Goal: Information Seeking & Learning: Learn about a topic

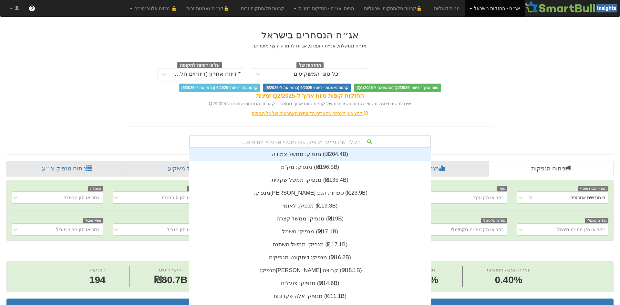
drag, startPoint x: 297, startPoint y: 143, endPoint x: 293, endPoint y: 142, distance: 4.0
click at [295, 143] on div "הקלד שם ני״ע, מנפיק, גוף מוסדי או ענף לחיפוש..." at bounding box center [310, 141] width 241 height 11
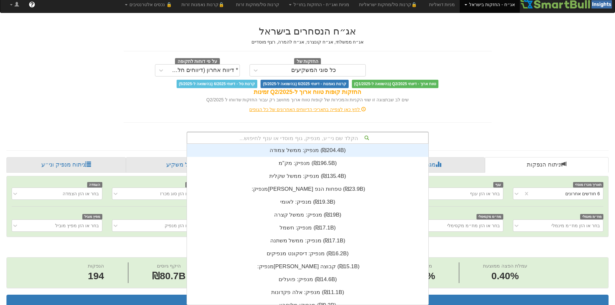
scroll to position [0, 1177]
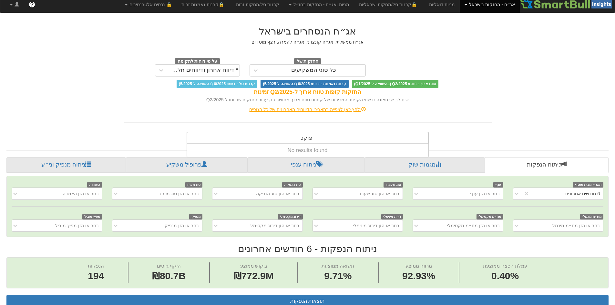
type input "פוקס"
click at [299, 140] on div "[PERSON_NAME]" at bounding box center [307, 137] width 18 height 11
click at [481, 6] on link "אג״ח - החזקות בישראל" at bounding box center [490, 4] width 60 height 16
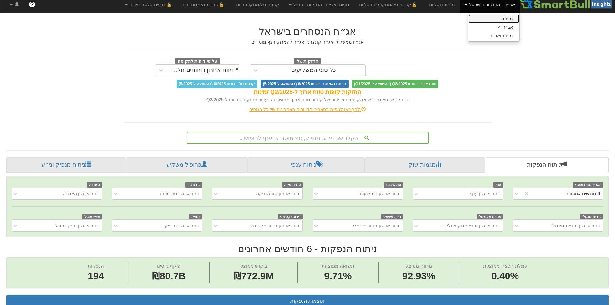
click at [487, 22] on link "מניות" at bounding box center [493, 19] width 51 height 8
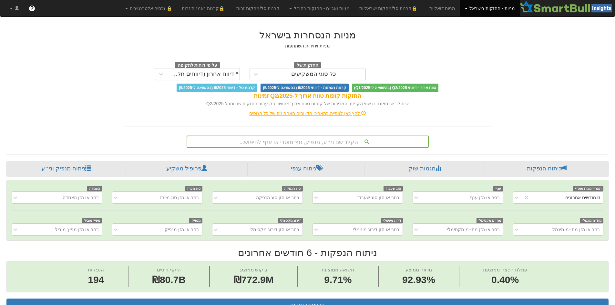
click at [306, 141] on div "הקלד שם ני״ע, מנפיק, גוף מוסדי או ענף לחיפוש..." at bounding box center [307, 141] width 241 height 11
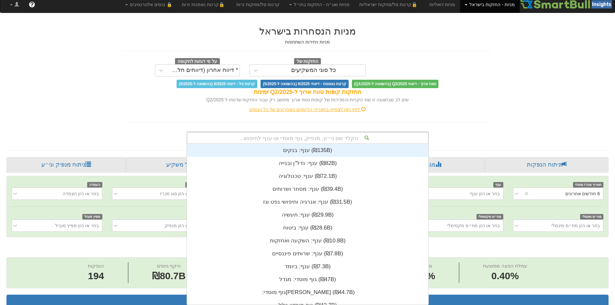
scroll to position [5, 0]
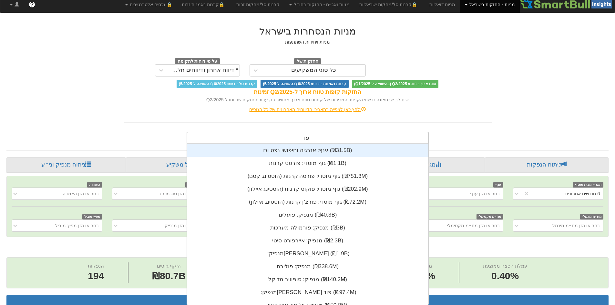
type input "פוקס"
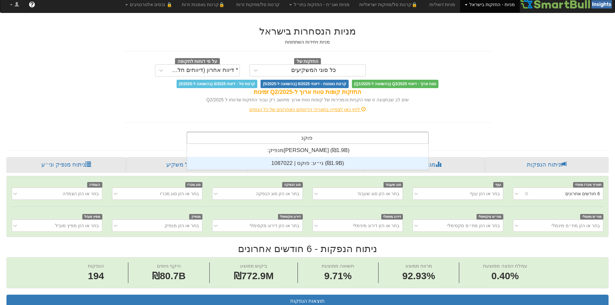
click at [309, 163] on div "ני״ע: ‏פוקס | 1087022 ‎(₪1.9B)‎" at bounding box center [307, 163] width 241 height 13
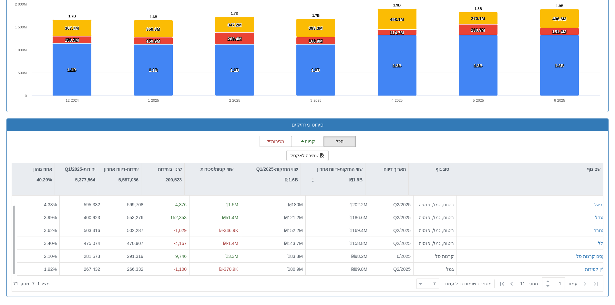
scroll to position [10, 0]
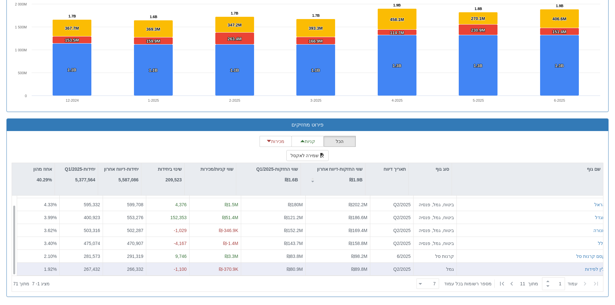
click at [497, 269] on div "ילין לפידות" at bounding box center [532, 269] width 146 height 6
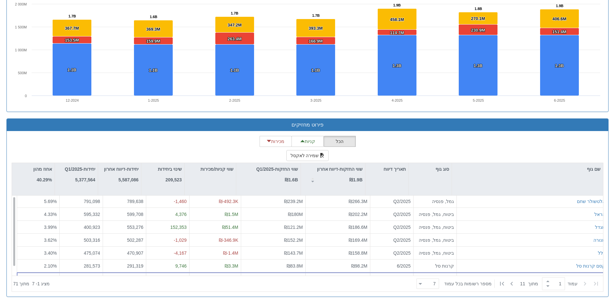
scroll to position [0, 0]
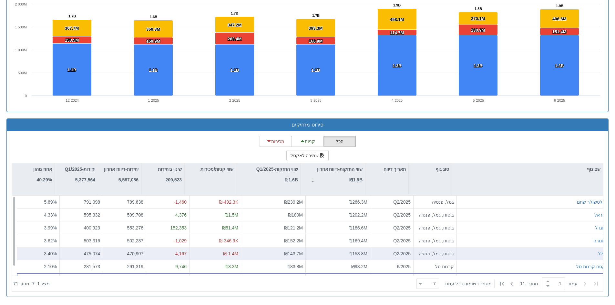
click at [527, 256] on div "כלל" at bounding box center [532, 254] width 146 height 6
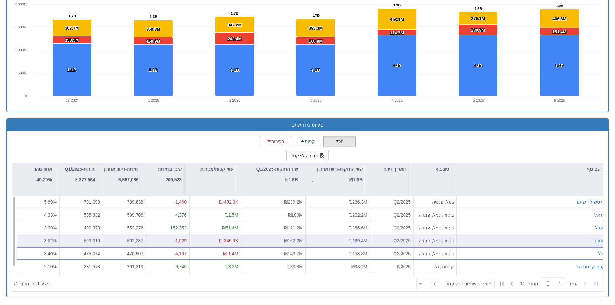
click at [526, 243] on div "מנורה" at bounding box center [532, 241] width 146 height 6
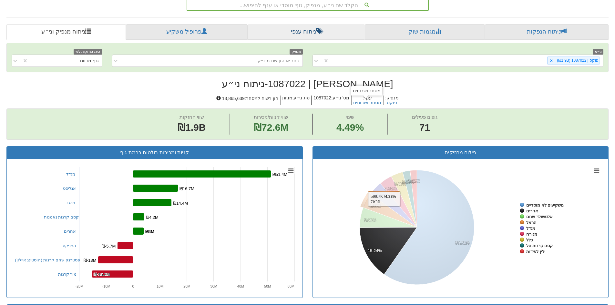
scroll to position [94, 0]
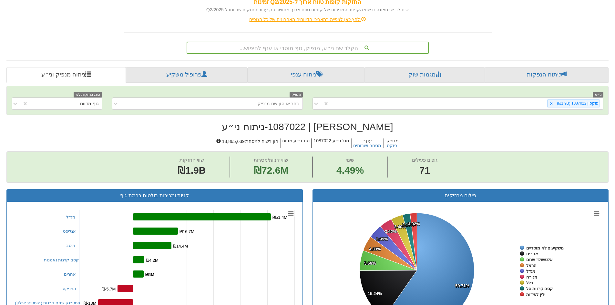
click at [332, 47] on div "הקלד שם ני״ע, מנפיק, גוף מוסדי או ענף לחיפוש..." at bounding box center [307, 47] width 241 height 11
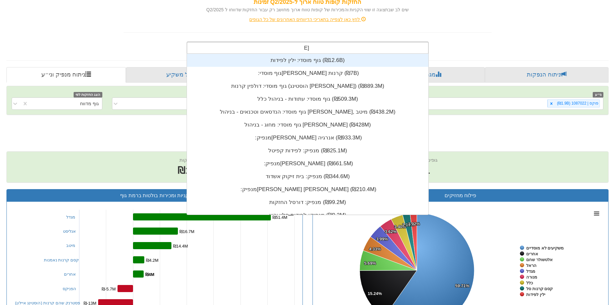
scroll to position [26, 0]
type input "[PERSON_NAME]"
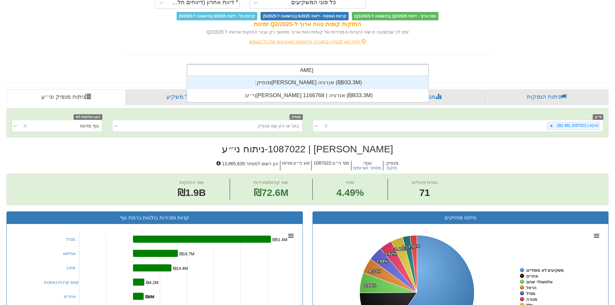
scroll to position [62, 0]
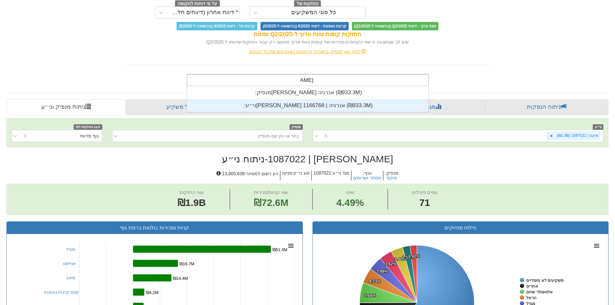
click at [325, 104] on div "ני״ע: ‏[PERSON_NAME] אנרגיה | 1166768 ‎(₪933.3M)‎" at bounding box center [307, 105] width 241 height 13
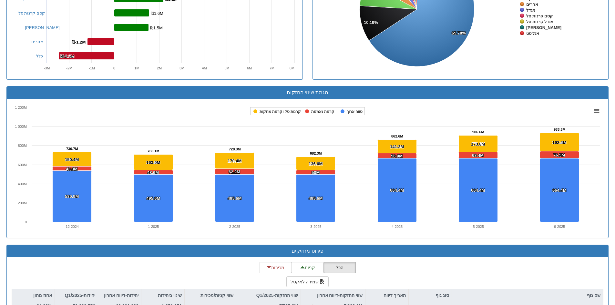
scroll to position [481, 0]
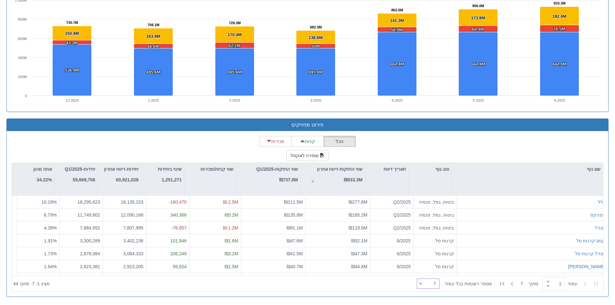
click at [421, 282] on div "7 7" at bounding box center [428, 284] width 23 height 10
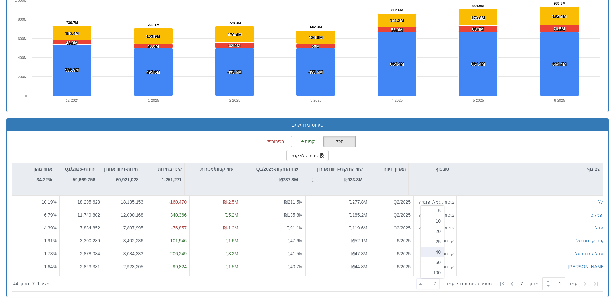
click at [426, 251] on div "40" at bounding box center [432, 252] width 23 height 10
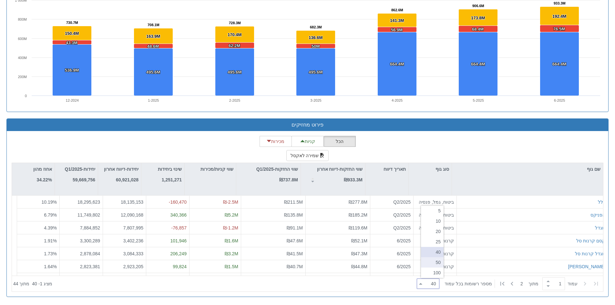
click at [437, 260] on div "50" at bounding box center [432, 262] width 23 height 10
type input "50"
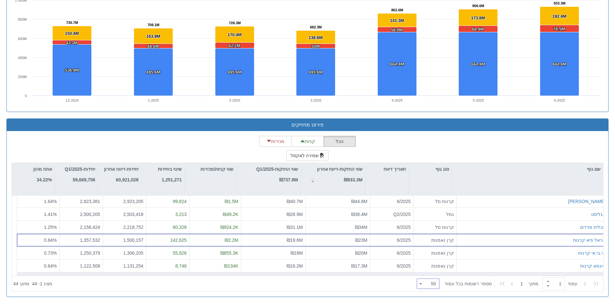
scroll to position [97, 0]
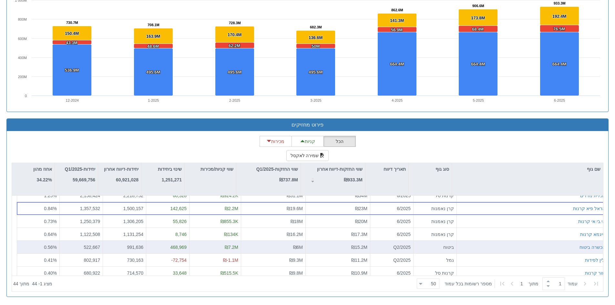
click at [521, 245] on div "הכשרה ביטוח" at bounding box center [532, 247] width 146 height 6
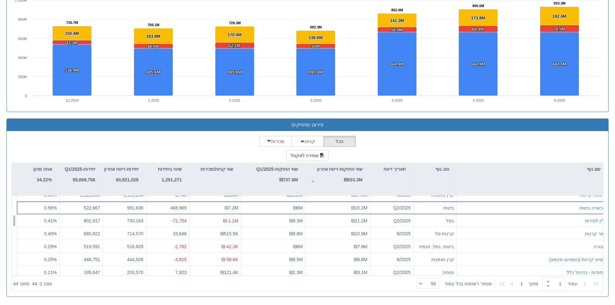
scroll to position [129, 0]
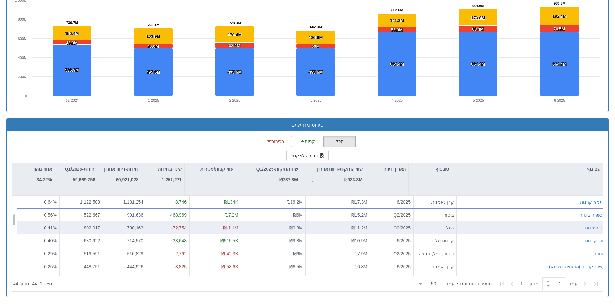
click at [481, 232] on div "ילין לפידות" at bounding box center [532, 227] width 151 height 13
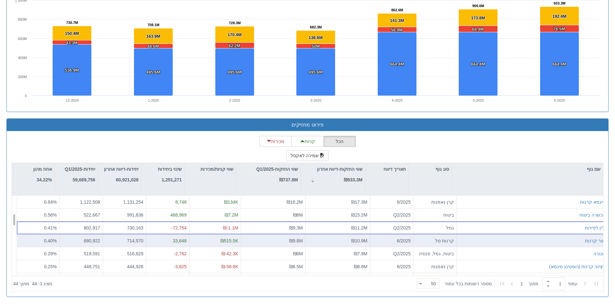
click at [481, 241] on div "מור קרנות" at bounding box center [532, 241] width 146 height 6
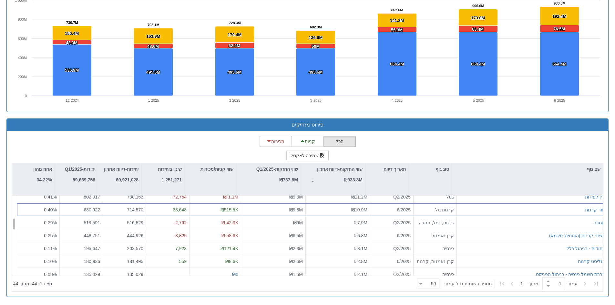
scroll to position [161, 0]
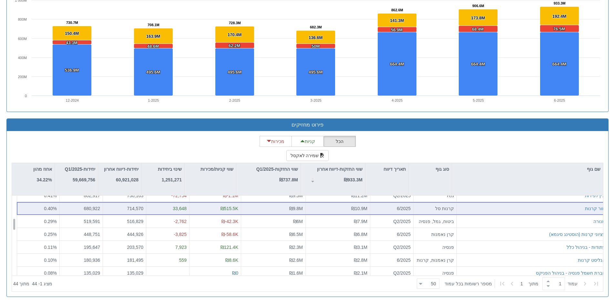
click at [481, 241] on div "עתודות - בניהול כלל" at bounding box center [532, 247] width 151 height 13
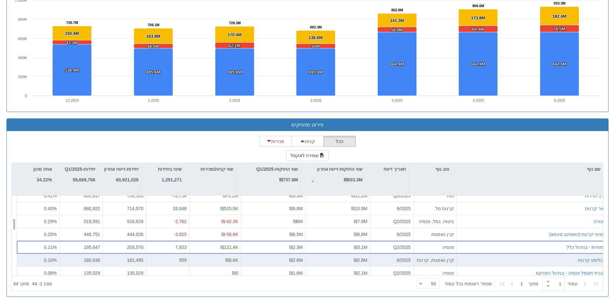
click at [486, 254] on div "אנליסט קרנות" at bounding box center [532, 260] width 151 height 13
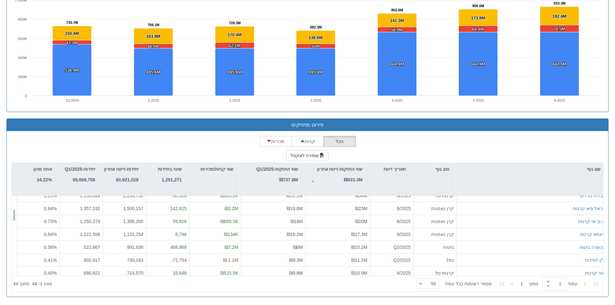
scroll to position [97, 0]
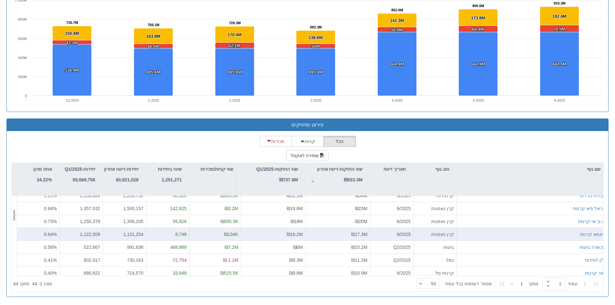
click at [486, 233] on div "סיגמא קרנות" at bounding box center [532, 234] width 146 height 6
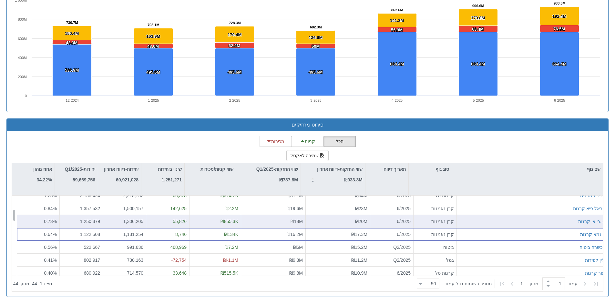
click at [488, 224] on div "אי.בי.אי קרנות" at bounding box center [532, 221] width 146 height 6
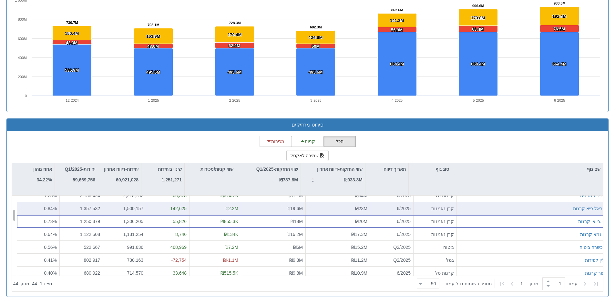
click at [493, 213] on div "הראל פיא קרנות" at bounding box center [532, 208] width 151 height 13
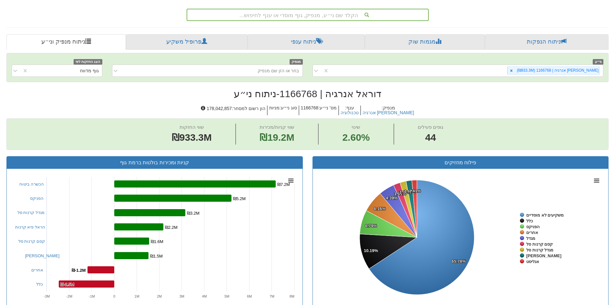
scroll to position [94, 0]
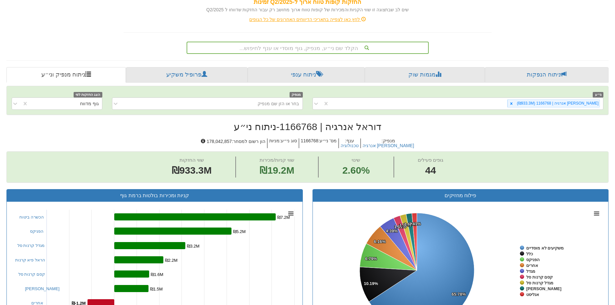
drag, startPoint x: 301, startPoint y: 57, endPoint x: 300, endPoint y: 50, distance: 7.1
click at [301, 57] on div "מניות הנסחרות בישראל מניות ויחידות השתתפות החזקות של כל סוגי המשקיעים על פי דוח…" at bounding box center [308, 310] width 612 height 762
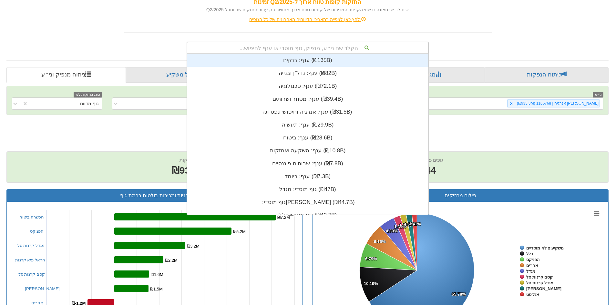
click at [300, 50] on div "הקלד שם ני״ע, מנפיק, גוף מוסדי או ענף לחיפוש..." at bounding box center [307, 47] width 241 height 11
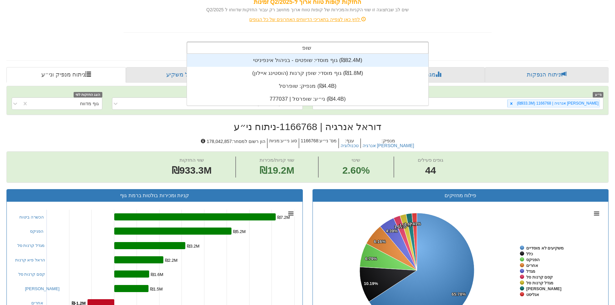
scroll to position [26, 0]
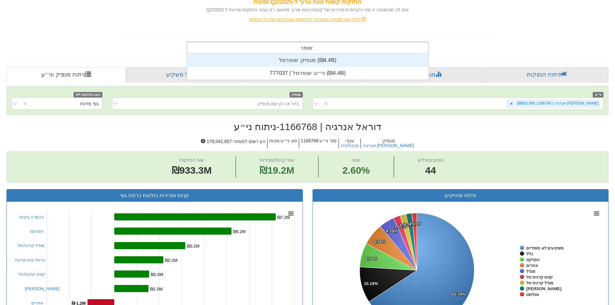
type input "שופר"
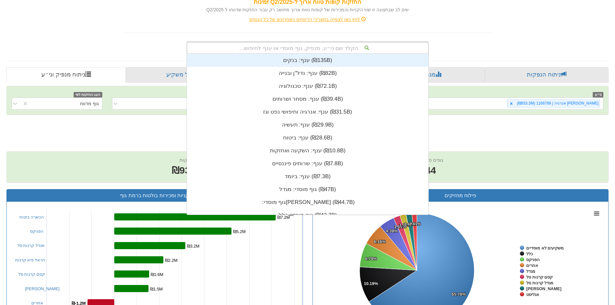
click at [309, 48] on div "הקלד שם ני״ע, מנפיק, גוף מוסדי או ענף לחיפוש..." at bounding box center [307, 47] width 241 height 11
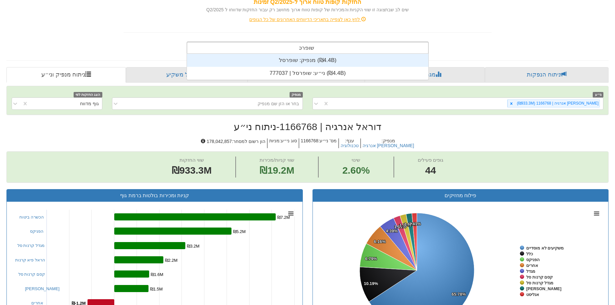
type input "שופרסל"
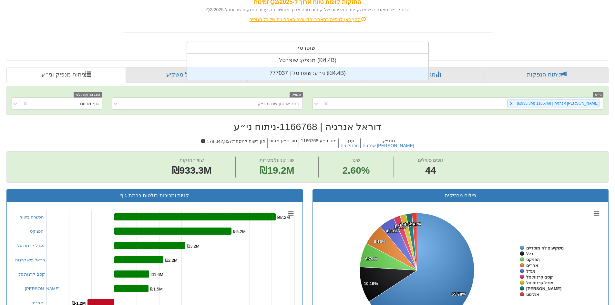
click at [326, 73] on div "ני״ע: ‏שופרסל | 777037 ‎(₪4.4B)‎" at bounding box center [307, 73] width 241 height 13
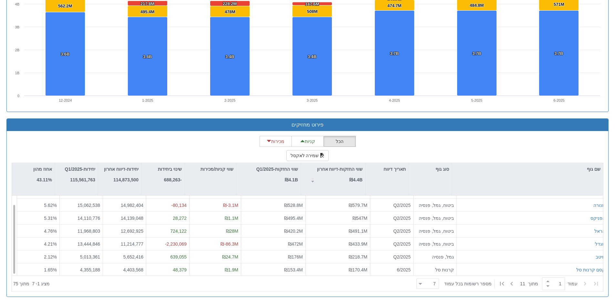
scroll to position [10, 0]
click at [422, 285] on div at bounding box center [420, 284] width 3 height 9
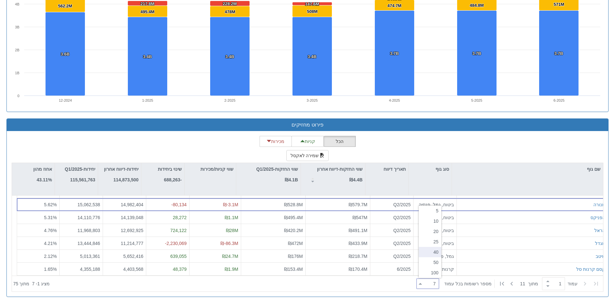
click at [426, 249] on div "40" at bounding box center [430, 252] width 23 height 10
type input "40"
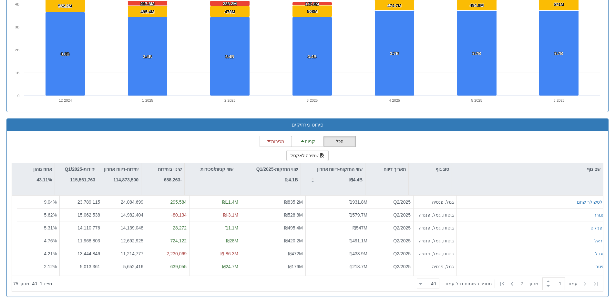
scroll to position [0, 0]
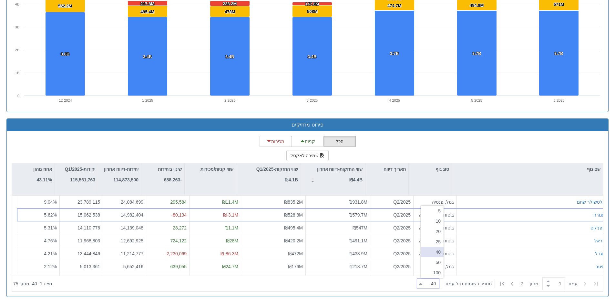
click at [507, 152] on div "הכל קניות מכירות שמירה לאקסל שם גוף סוג גוף תאריך דיווח שווי החזקות-דיווח אחרון…" at bounding box center [308, 214] width 592 height 156
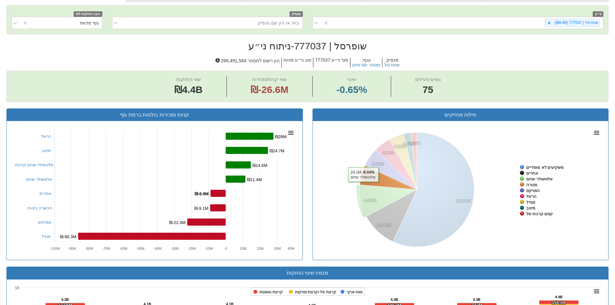
scroll to position [126, 0]
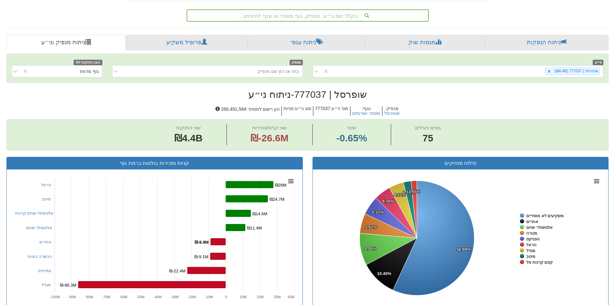
click at [282, 19] on div "הקלד שם ני״ע, מנפיק, גוף מוסדי או ענף לחיפוש..." at bounding box center [307, 15] width 241 height 11
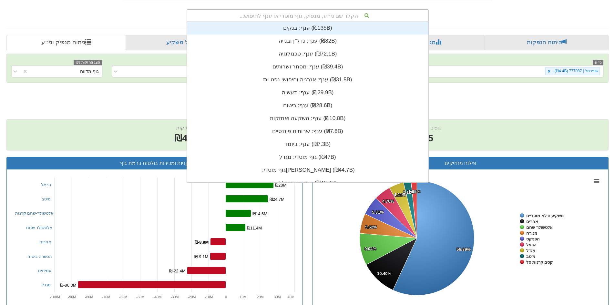
scroll to position [161, 0]
click at [239, 20] on div "הקלד שם ני״ע, מנפיק, גוף מוסדי או ענף לחיפוש..." at bounding box center [307, 15] width 241 height 11
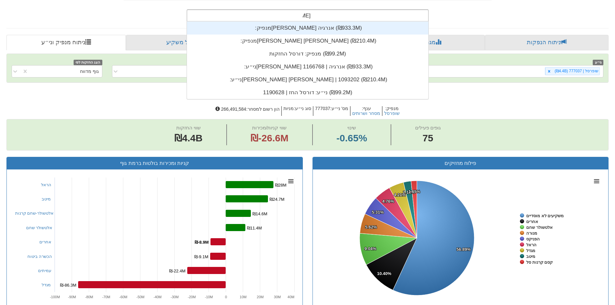
scroll to position [26, 0]
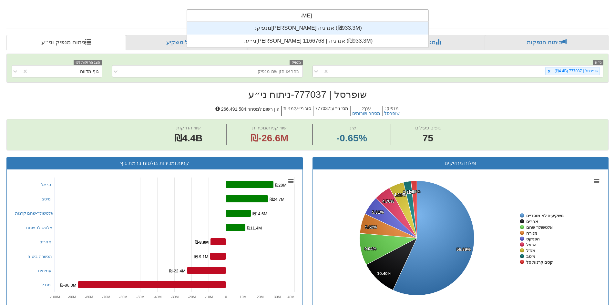
type input "[PERSON_NAME]"
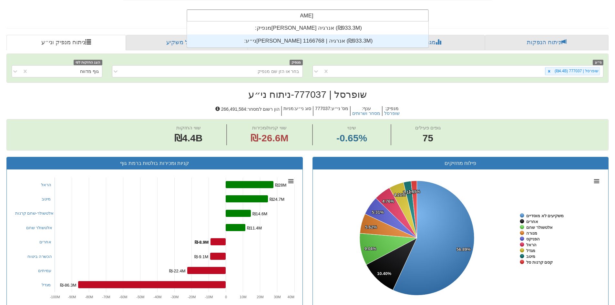
click at [266, 38] on div "ני״ע: ‏[PERSON_NAME] אנרגיה | 1166768 ‎(₪933.3M)‎" at bounding box center [307, 41] width 241 height 13
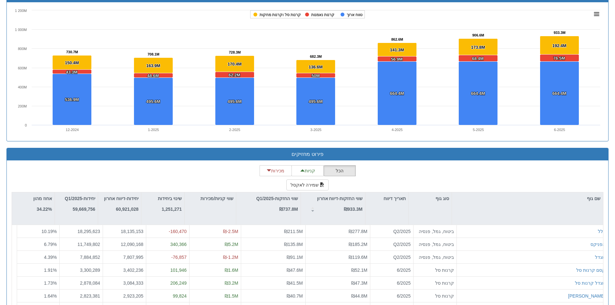
scroll to position [481, 0]
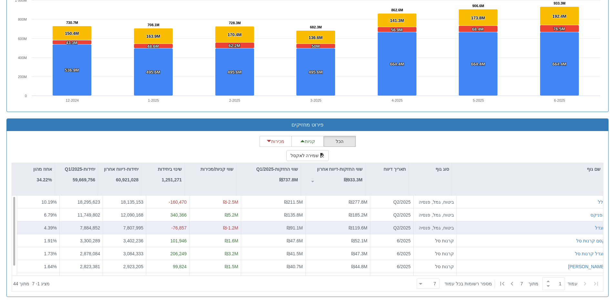
click at [414, 231] on div "ביטוח, גמל, פנסיה" at bounding box center [435, 227] width 43 height 13
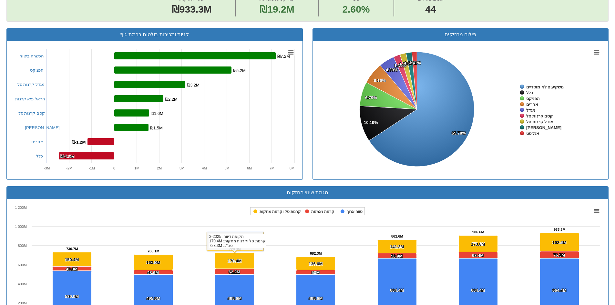
scroll to position [94, 0]
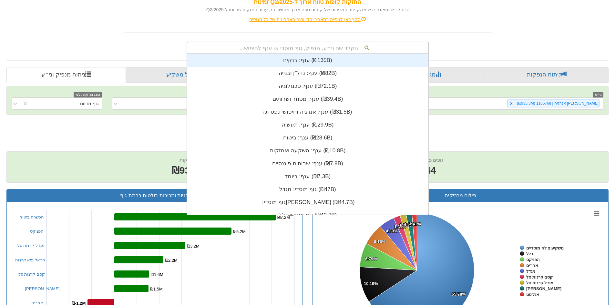
click at [279, 48] on div "הקלד שם ני״ע, מנפיק, גוף מוסדי או ענף לחיפוש..." at bounding box center [307, 47] width 241 height 11
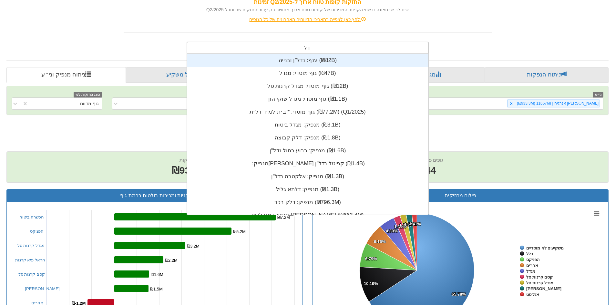
scroll to position [52, 0]
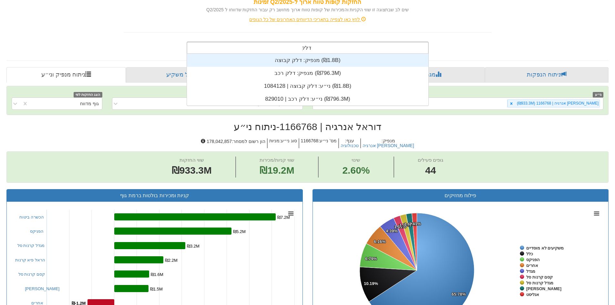
type input "דלק"
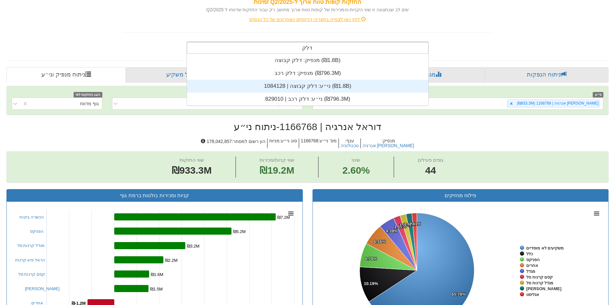
click at [301, 87] on div "ני״ע: ‏דלק קבוצה | 1084128 ‎(₪1.8B)‎" at bounding box center [307, 86] width 241 height 13
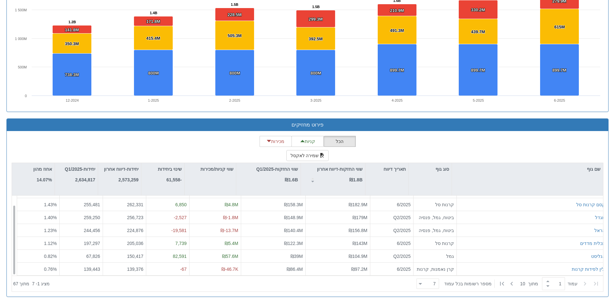
scroll to position [10, 0]
click at [420, 283] on div "7 7" at bounding box center [427, 284] width 23 height 10
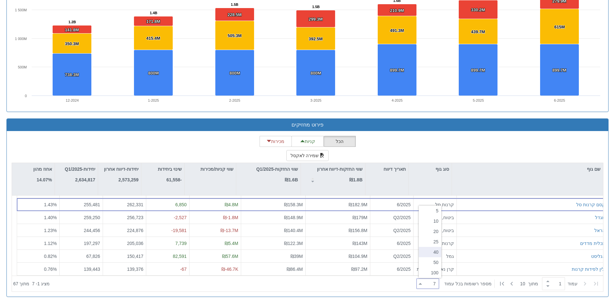
click at [430, 250] on div "40" at bounding box center [430, 252] width 23 height 10
type input "40"
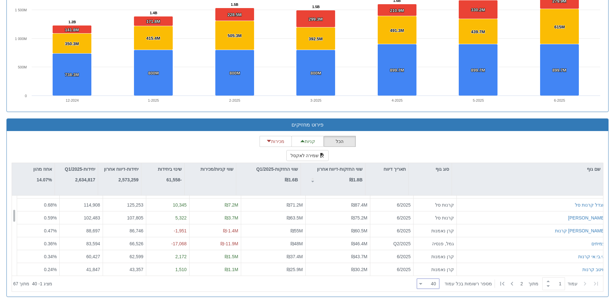
scroll to position [107, 0]
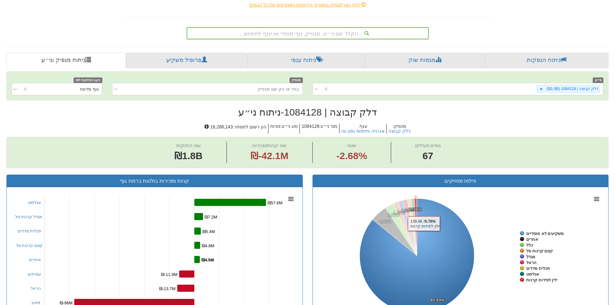
scroll to position [62, 0]
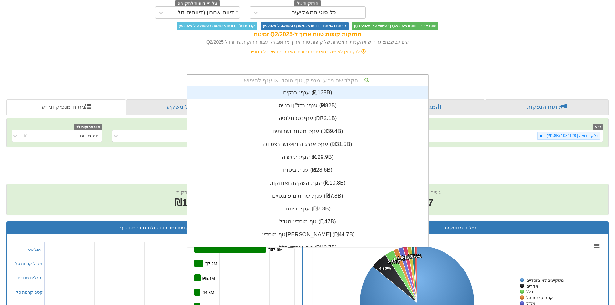
click at [282, 81] on div "הקלד שם ני״ע, מנפיק, גוף מוסדי או ענף לחיפוש..." at bounding box center [307, 80] width 241 height 11
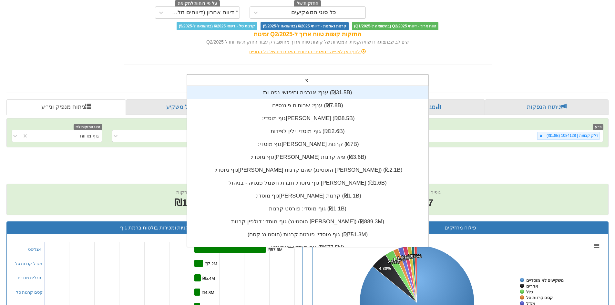
type input "[PERSON_NAME]"
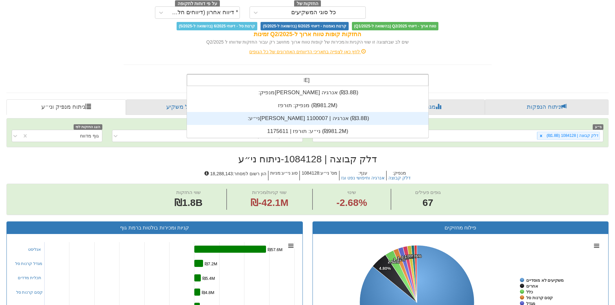
click at [322, 120] on div "ני״ע: ‏[PERSON_NAME] אנרגיה | 1100007 ‎(₪3.8B)‎" at bounding box center [307, 118] width 241 height 13
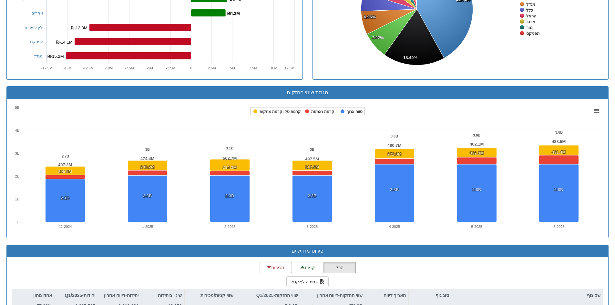
scroll to position [481, 0]
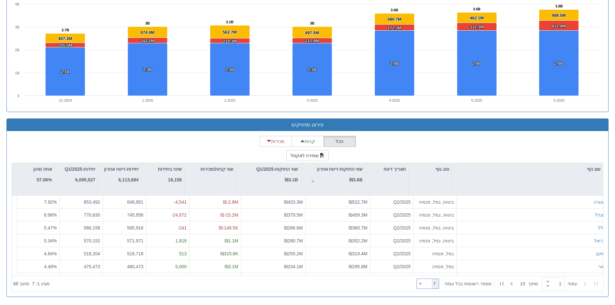
click at [422, 282] on div at bounding box center [420, 284] width 3 height 9
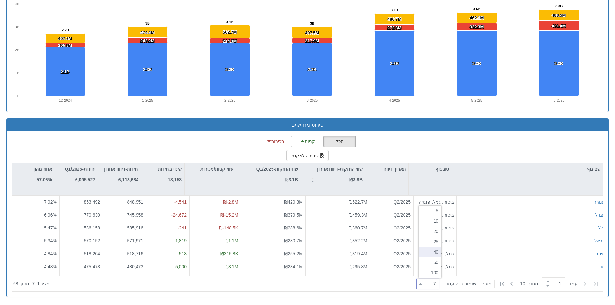
click at [435, 252] on div "40" at bounding box center [430, 252] width 23 height 10
type input "40"
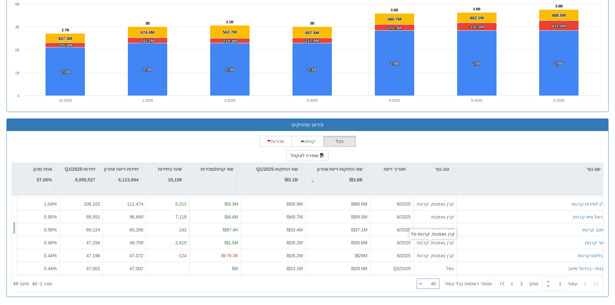
scroll to position [194, 0]
